Goal: Task Accomplishment & Management: Manage account settings

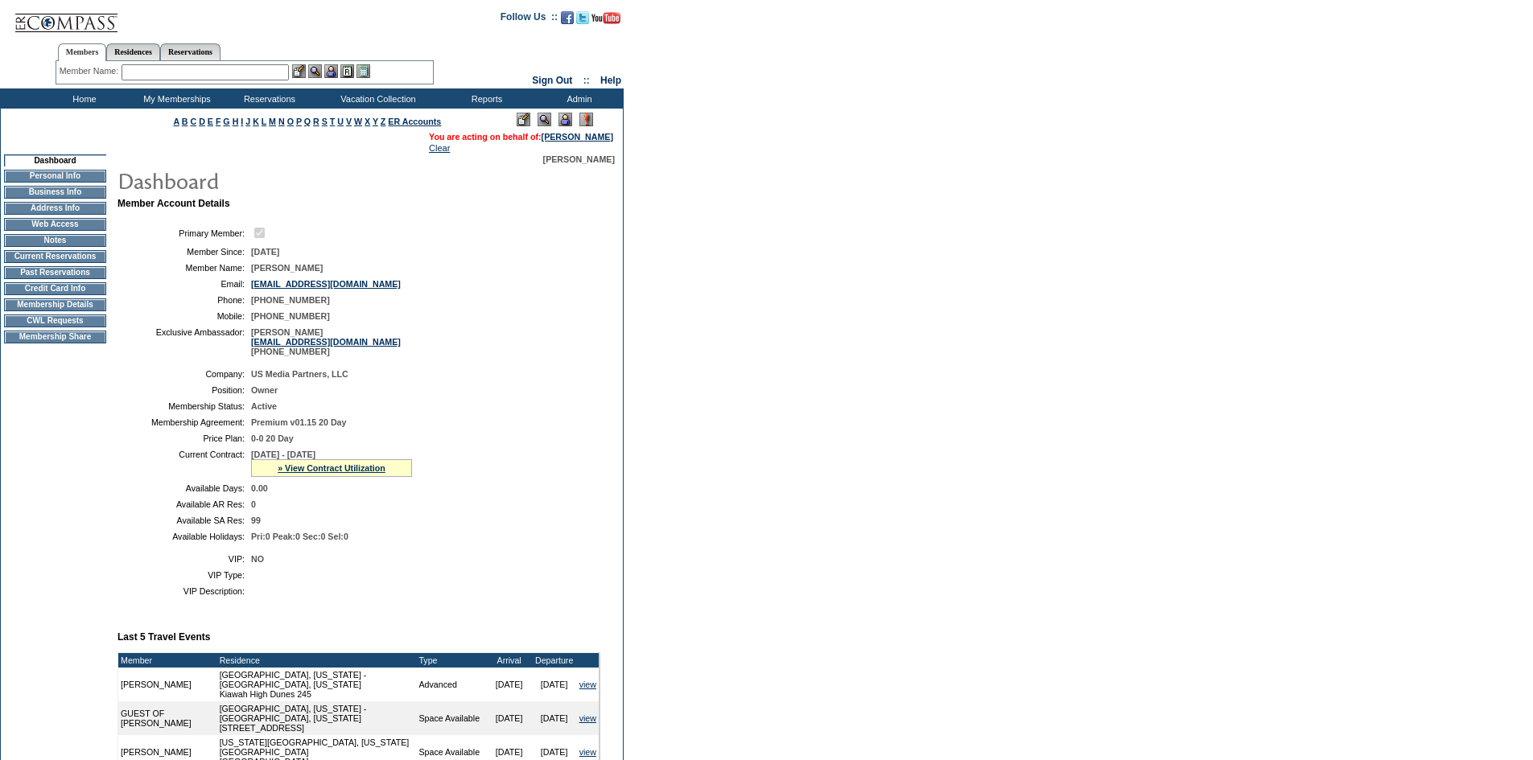
click at [85, 263] on td "Current Reservations" at bounding box center [55, 256] width 102 height 13
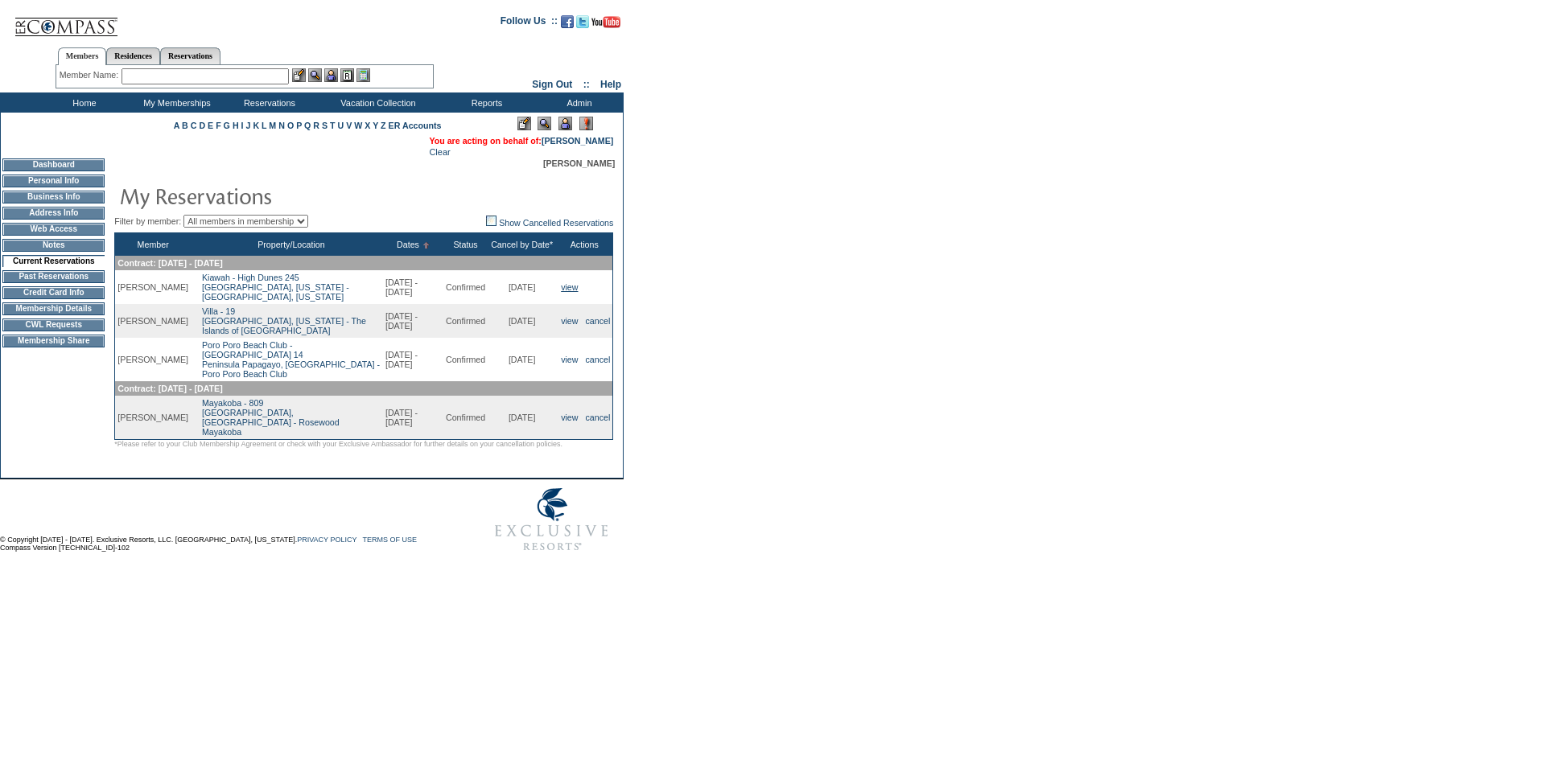
click at [566, 292] on link "view" at bounding box center [569, 287] width 17 height 10
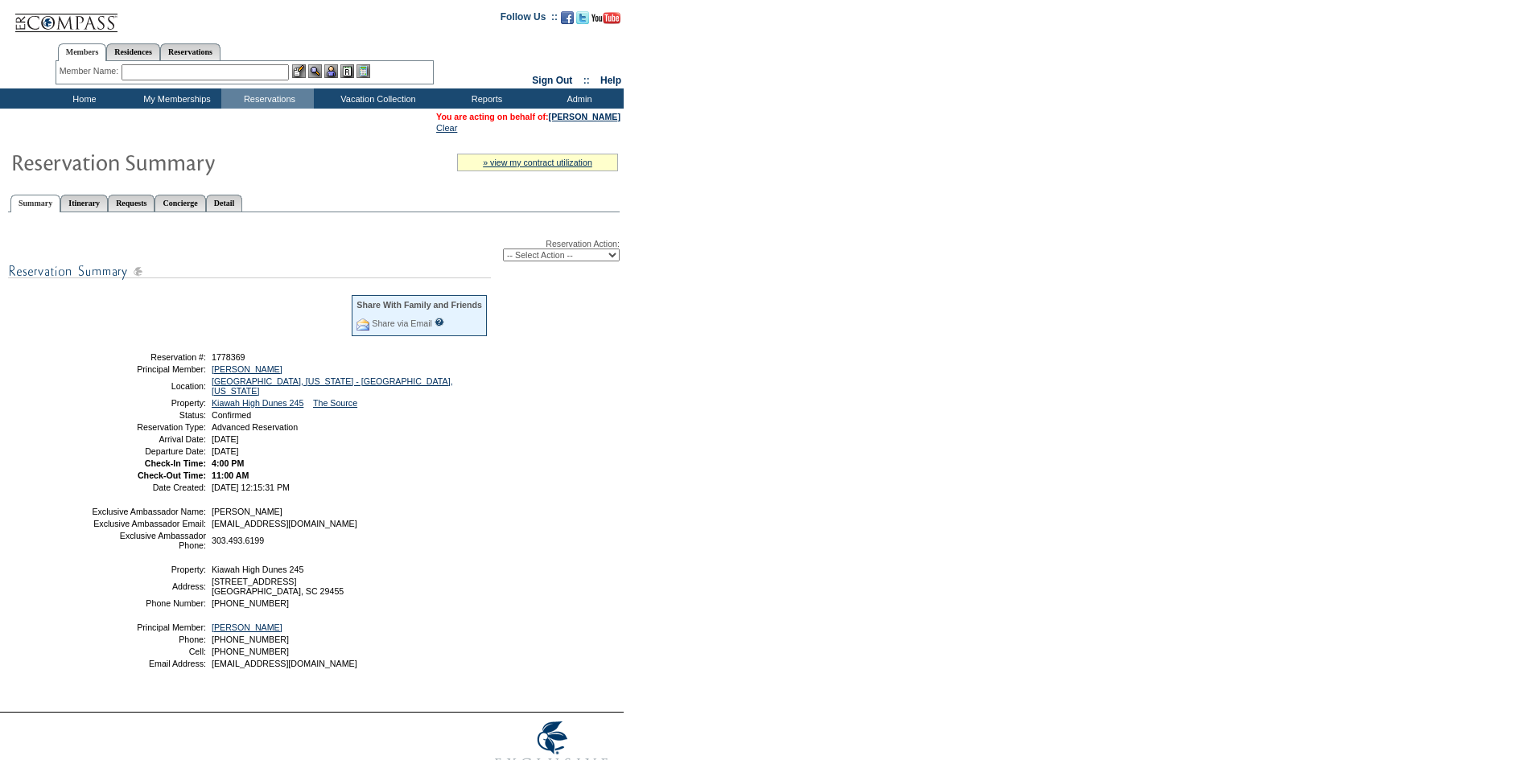
click at [558, 261] on select "-- Select Action -- Modify Reservation Dates Modify Reservation Cost Modify Occ…" at bounding box center [561, 255] width 117 height 13
select select "CancelRes"
click at [503, 252] on select "-- Select Action -- Modify Reservation Dates Modify Reservation Cost Modify Occ…" at bounding box center [561, 255] width 117 height 13
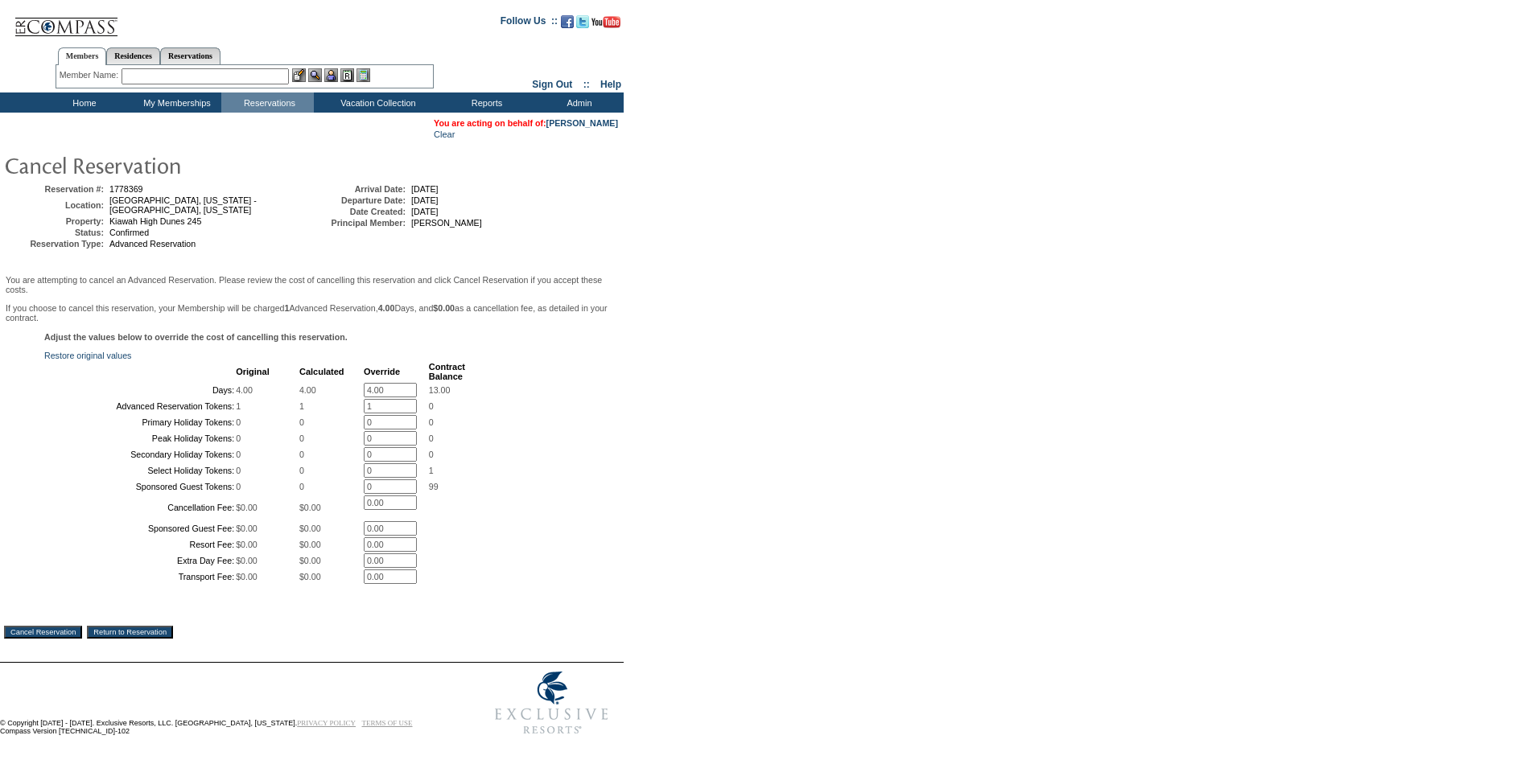
drag, startPoint x: 394, startPoint y: 407, endPoint x: 311, endPoint y: 398, distance: 84.1
click at [311, 397] on tr "Days: 4.00 4.00 4.00 * 13.00" at bounding box center [255, 390] width 419 height 14
type input "0"
click at [567, 401] on div "Adjust the values below to override the cost of cancelling this reservation. Re…" at bounding box center [312, 467] width 616 height 270
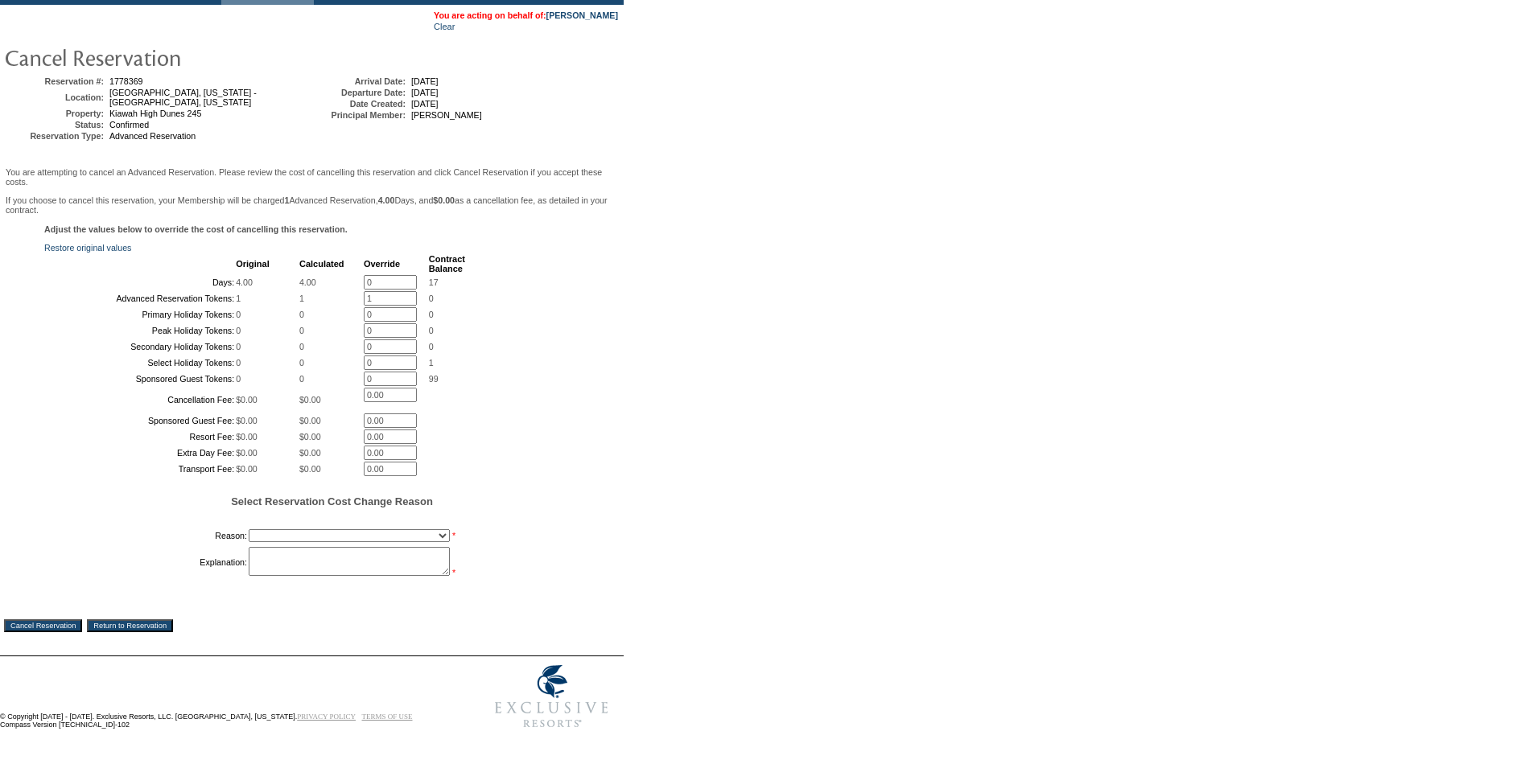
scroll to position [252, 0]
click at [383, 529] on select "Creating Continuous Stay Days Booked After Cancellation Experiential / Hotel / …" at bounding box center [349, 535] width 201 height 13
select select "1026"
click at [249, 529] on select "Creating Continuous Stay Days Booked After Cancellation Experiential / Hotel / …" at bounding box center [349, 535] width 201 height 13
click at [323, 531] on select "Creating Continuous Stay Days Booked After Cancellation Experiential / Hotel / …" at bounding box center [349, 535] width 201 height 13
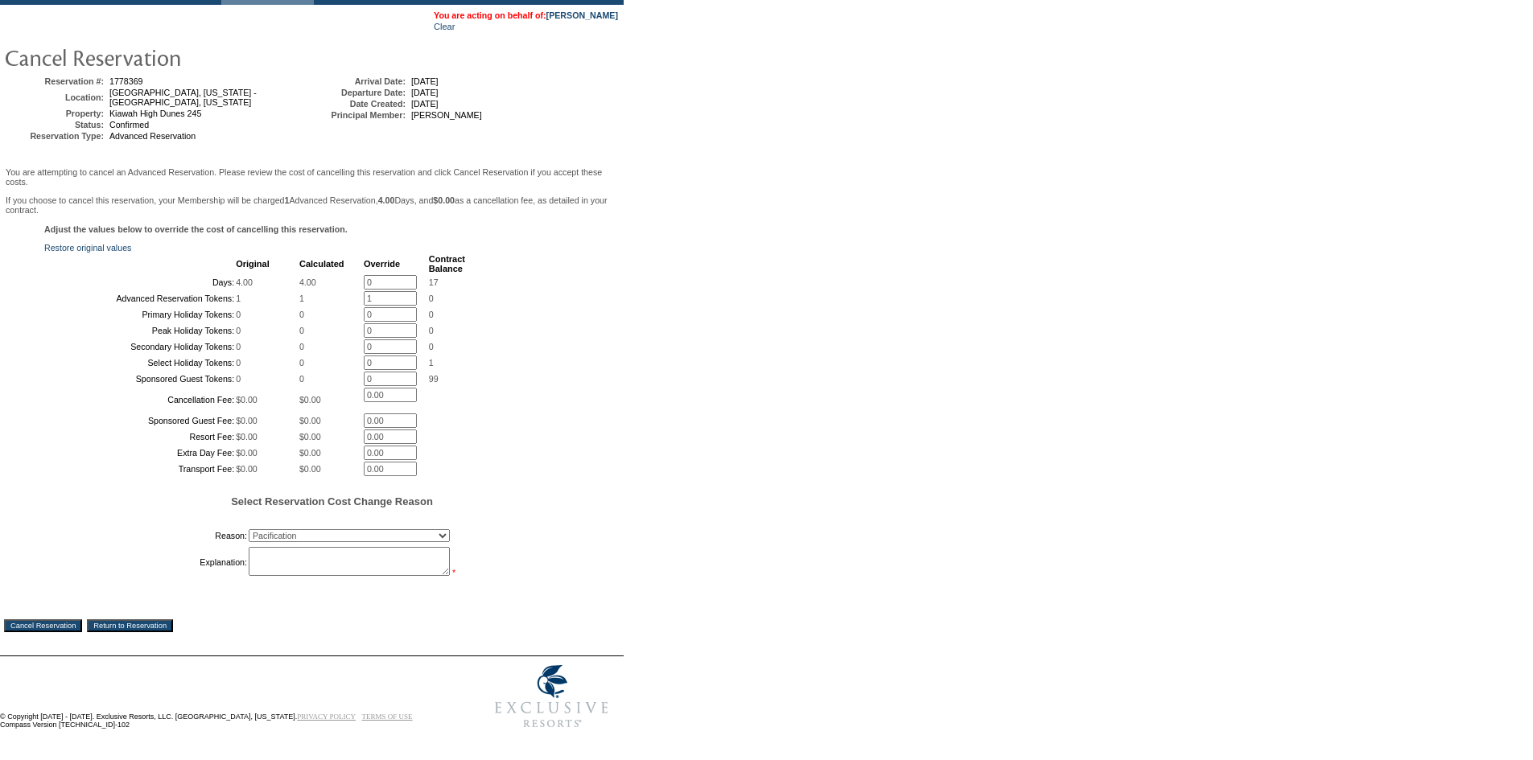
click at [323, 531] on select "Creating Continuous Stay Days Booked After Cancellation Experiential / Hotel / …" at bounding box center [349, 535] width 201 height 13
click at [320, 562] on textarea at bounding box center [349, 561] width 201 height 29
click at [294, 560] on textarea at bounding box center [349, 561] width 201 height 29
paste textarea "given the declared 'State of Emergency' and the potential impacts of the storms"
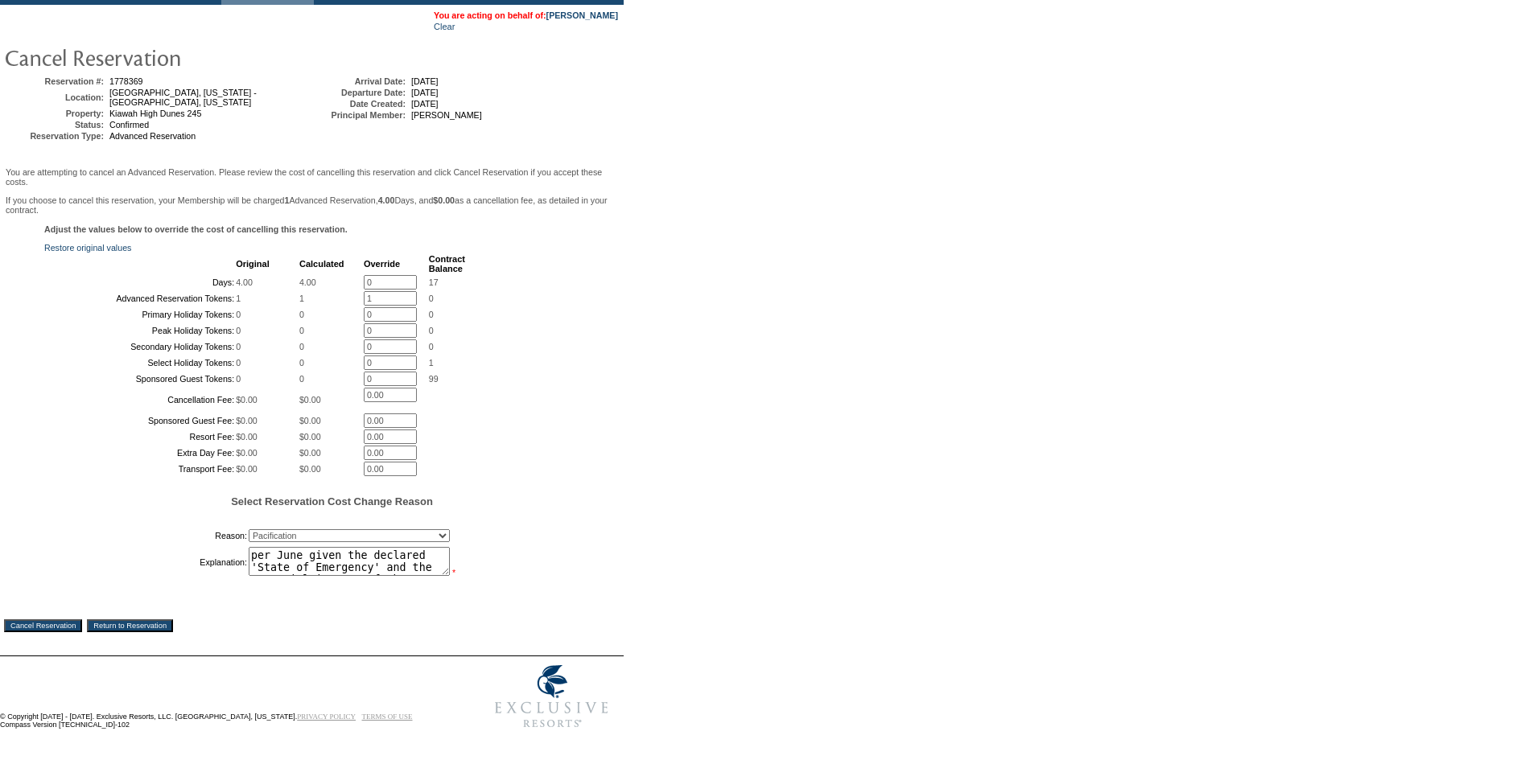
click at [304, 552] on textarea "per June given the declared 'State of Emergency' and the potential impacts of t…" at bounding box center [349, 561] width 201 height 29
click at [419, 559] on textarea "per June family cancelled given the declared 'State of Emergency' and the poten…" at bounding box center [349, 561] width 201 height 29
type textarea "per June family cancelled given the declared 'State of Emergency' and the poten…"
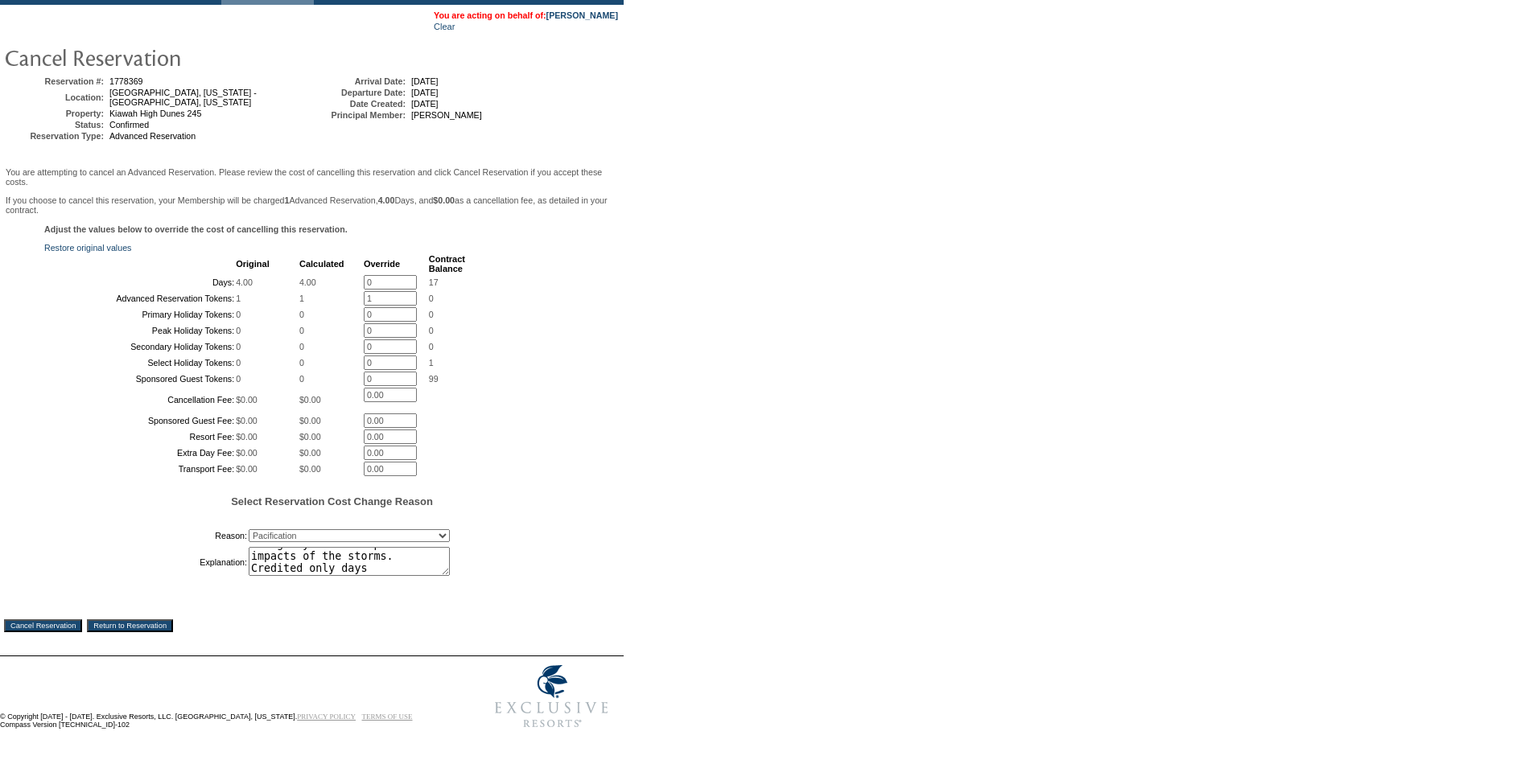
click at [64, 621] on input "Cancel Reservation" at bounding box center [43, 626] width 78 height 13
